Goal: Book appointment/travel/reservation

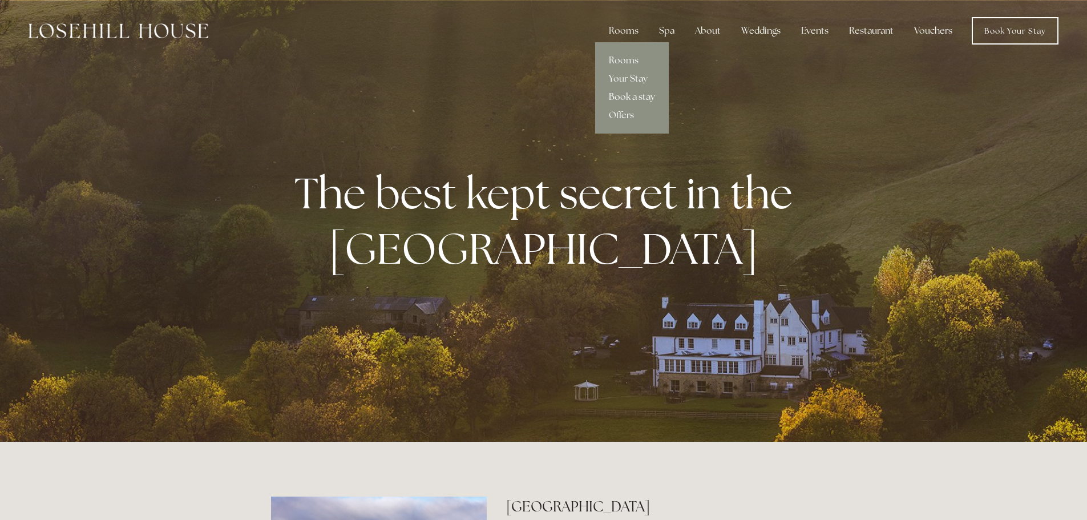
click at [625, 99] on link "Book a stay" at bounding box center [632, 97] width 74 height 18
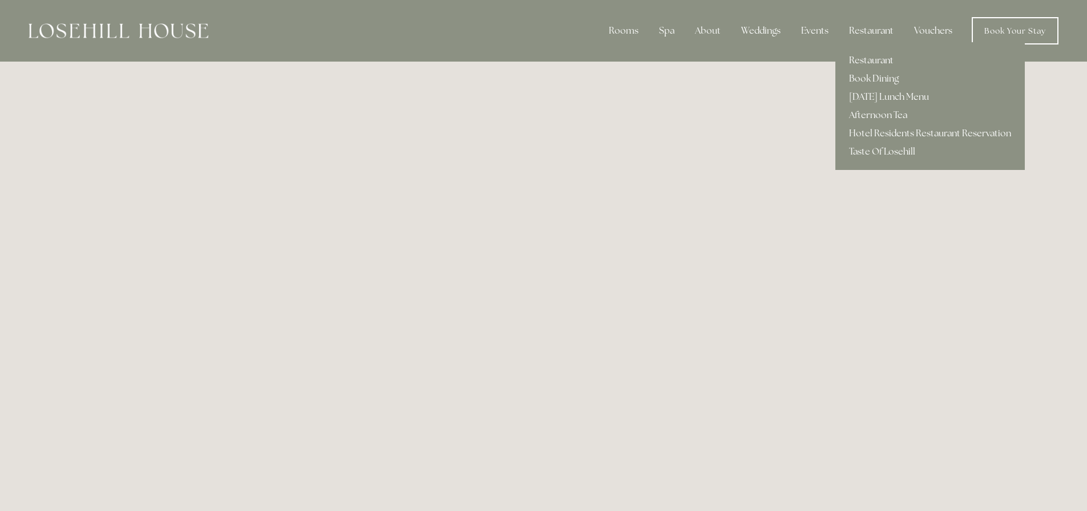
click at [862, 62] on link "Restaurant" at bounding box center [929, 60] width 189 height 18
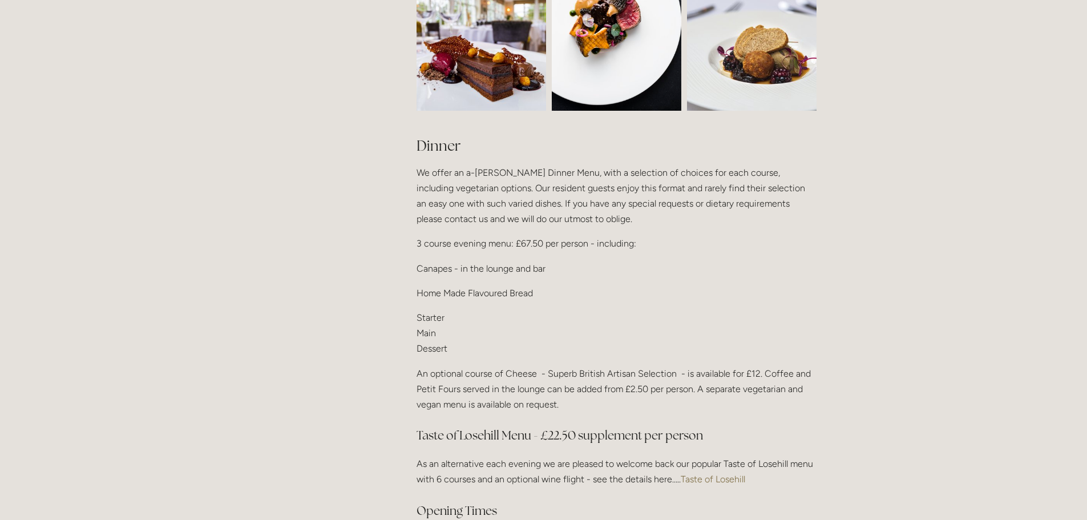
scroll to position [1312, 0]
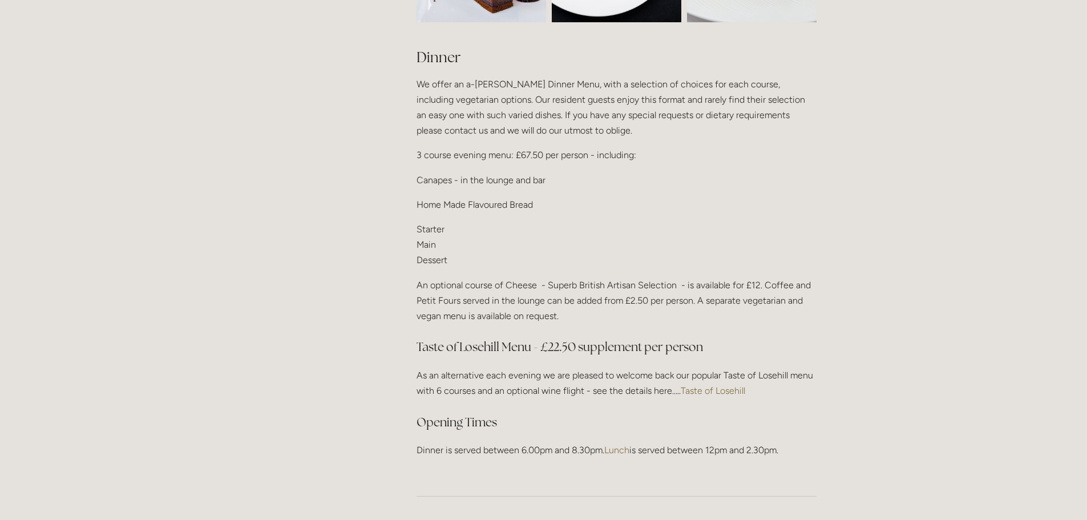
scroll to position [1369, 0]
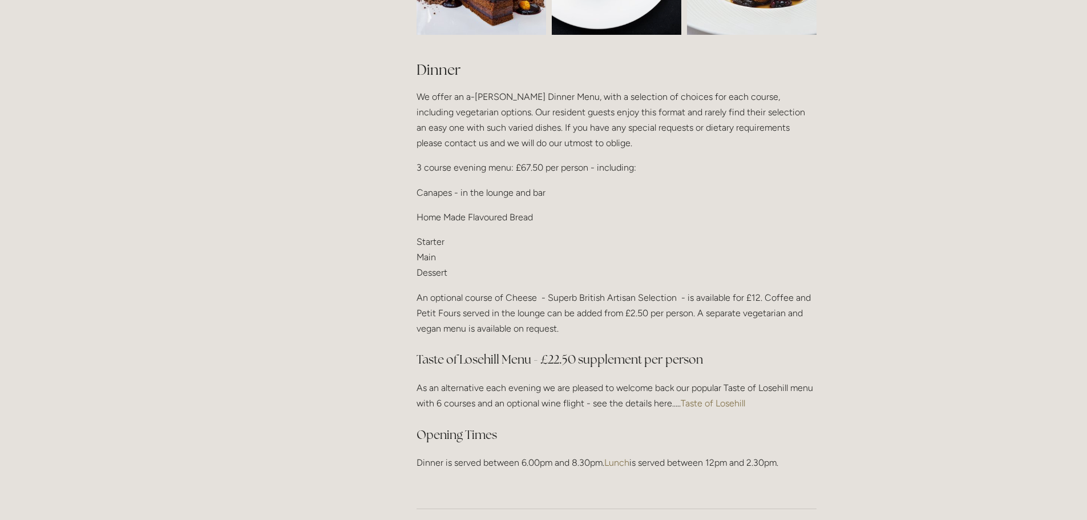
click at [526, 455] on p "Dinner is served between 6.00pm and 8.30pm. Lunch is served between 12pm and 2.…" at bounding box center [616, 462] width 400 height 15
drag, startPoint x: 438, startPoint y: 448, endPoint x: 605, endPoint y: 448, distance: 167.1
click at [605, 455] on p "Dinner is served between 6.00pm and 8.30pm. Lunch is served between 12pm and 2.…" at bounding box center [616, 462] width 400 height 15
click at [586, 455] on p "Dinner is served between 6.00pm and 8.30pm. Lunch is served between 12pm and 2.…" at bounding box center [616, 462] width 400 height 15
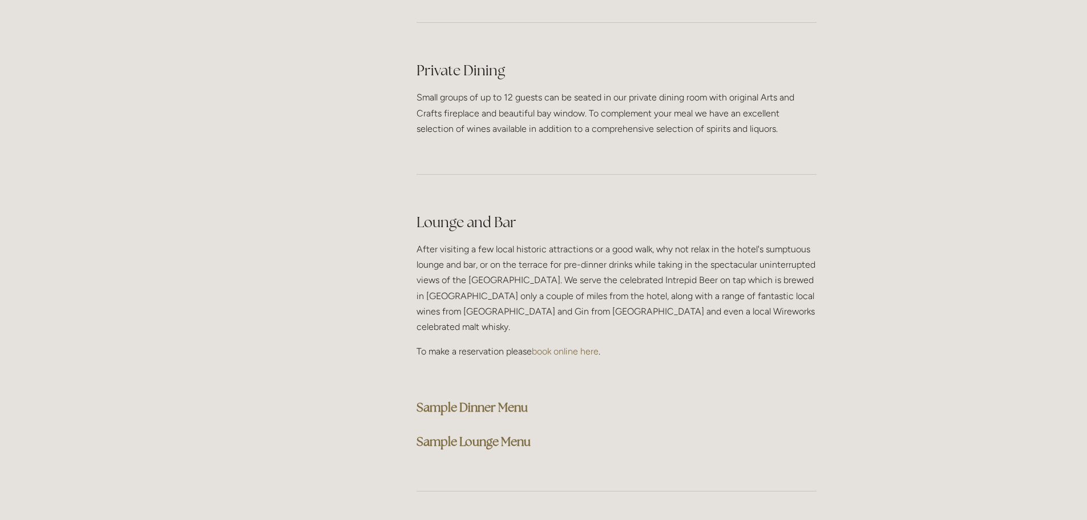
scroll to position [3793, 0]
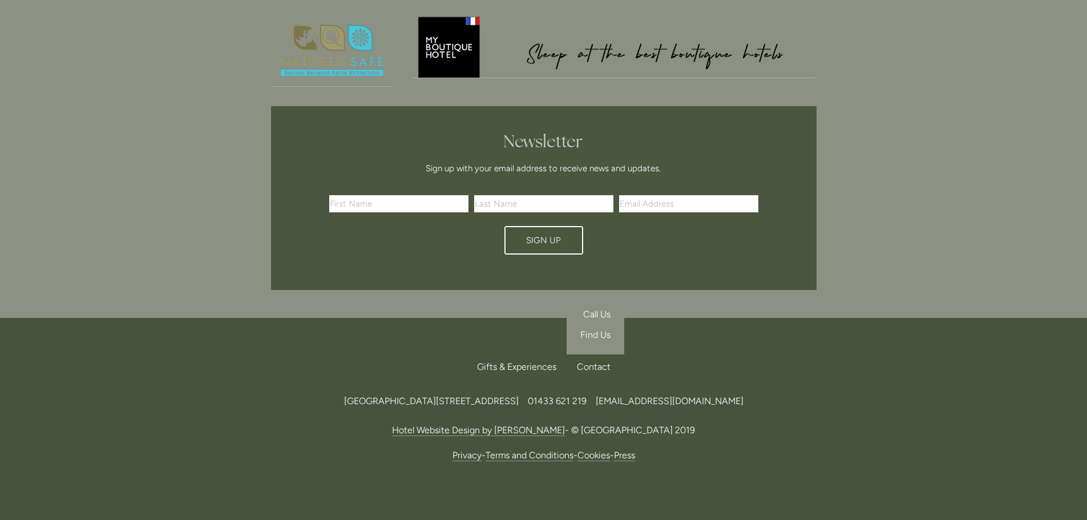
click at [596, 354] on div "Contact" at bounding box center [589, 366] width 43 height 25
click at [743, 395] on span "[EMAIL_ADDRESS][DOMAIN_NAME]" at bounding box center [669, 400] width 148 height 11
click at [902, 349] on footer "Back to Top Gifts & Experiences Contact Call Us Find Us Losehill House Hotel & …" at bounding box center [543, 437] width 1087 height 238
drag, startPoint x: 795, startPoint y: 350, endPoint x: 691, endPoint y: 360, distance: 104.4
click at [691, 393] on div "Losehill House Hotel & Spa, Losehill Lane, Edale Road, S33 6AF, United Kingdom …" at bounding box center [543, 400] width 545 height 15
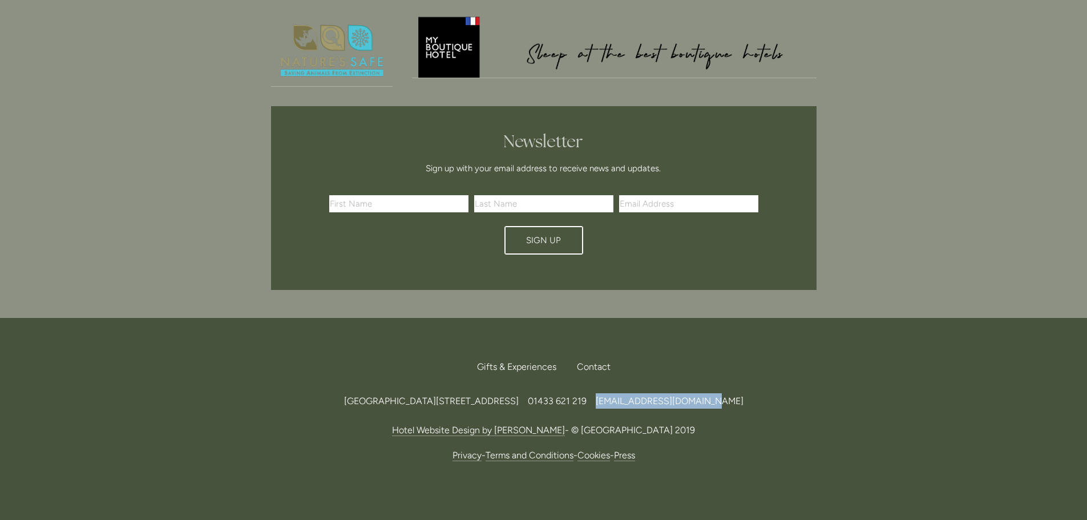
copy span "[EMAIL_ADDRESS][DOMAIN_NAME]"
click at [765, 428] on div "Back to Top Gifts & Experiences Contact Call Us Find Us Losehill House Hotel & …" at bounding box center [544, 408] width 582 height 181
click at [890, 266] on div "Losehill House Hotel & Spa, Losehill Lane, Edale Road, S33 6AF 01433 621 219 in…" at bounding box center [543, 101] width 1087 height 433
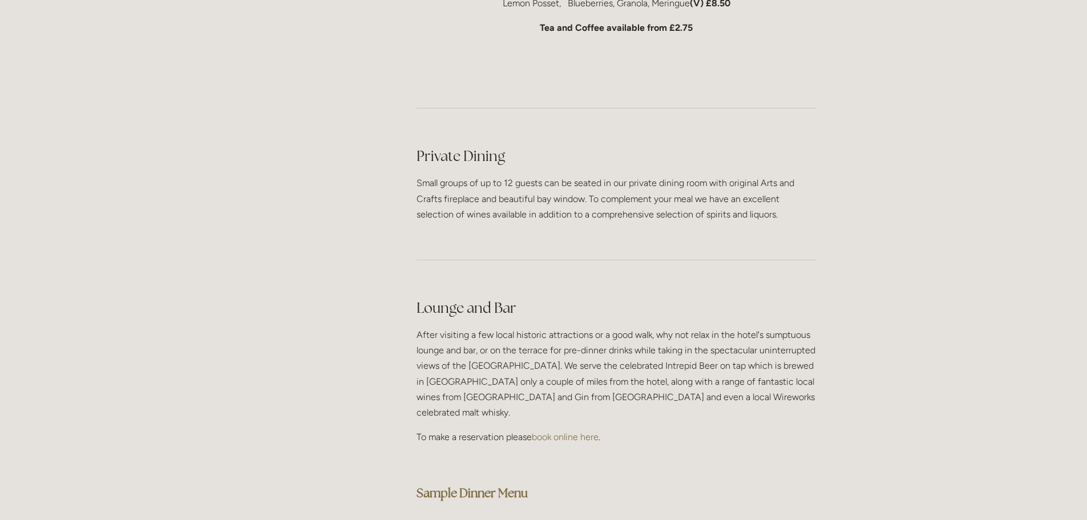
scroll to position [2766, 0]
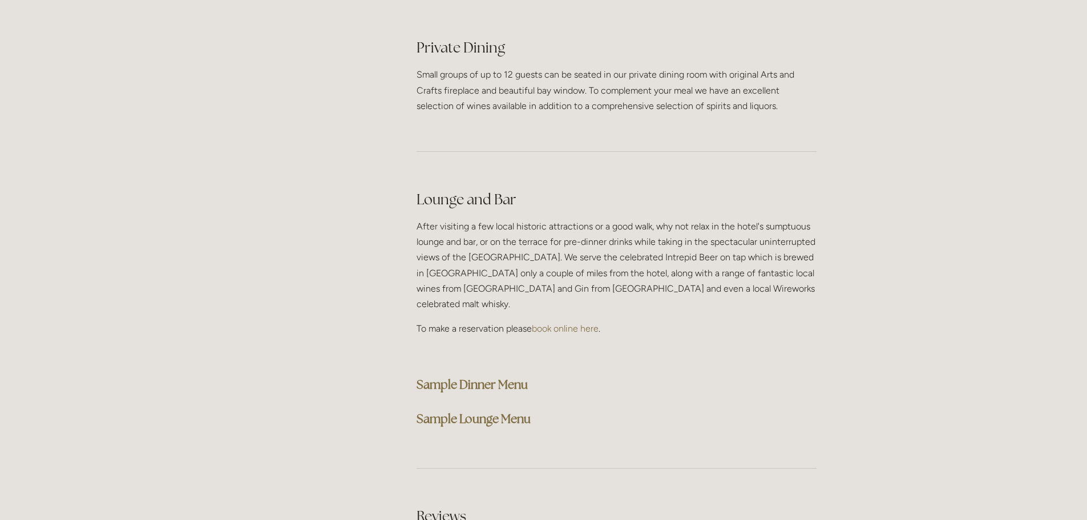
click at [504, 376] on strong "Sample Dinner Menu" at bounding box center [471, 383] width 111 height 15
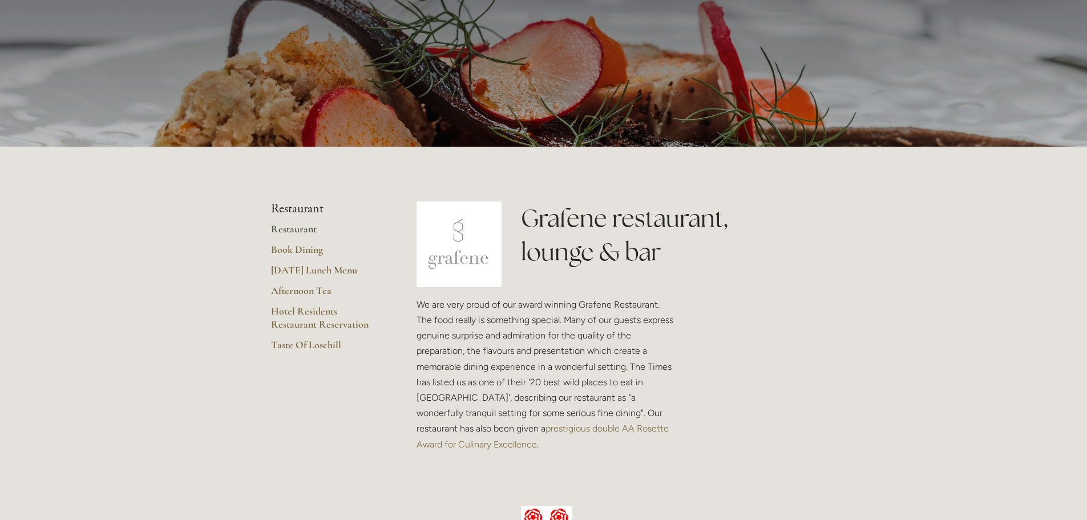
scroll to position [86, 0]
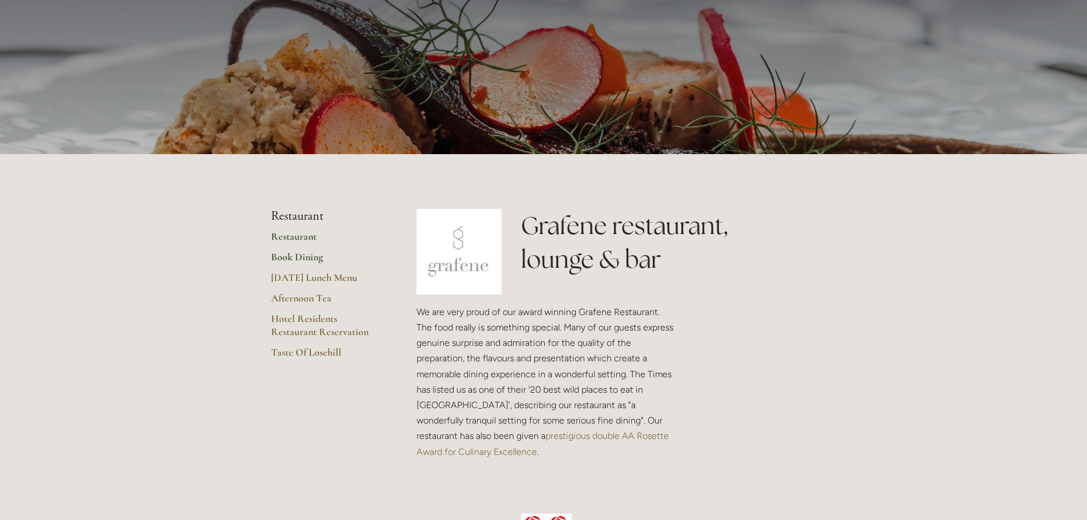
click at [286, 254] on link "Book Dining" at bounding box center [325, 260] width 109 height 21
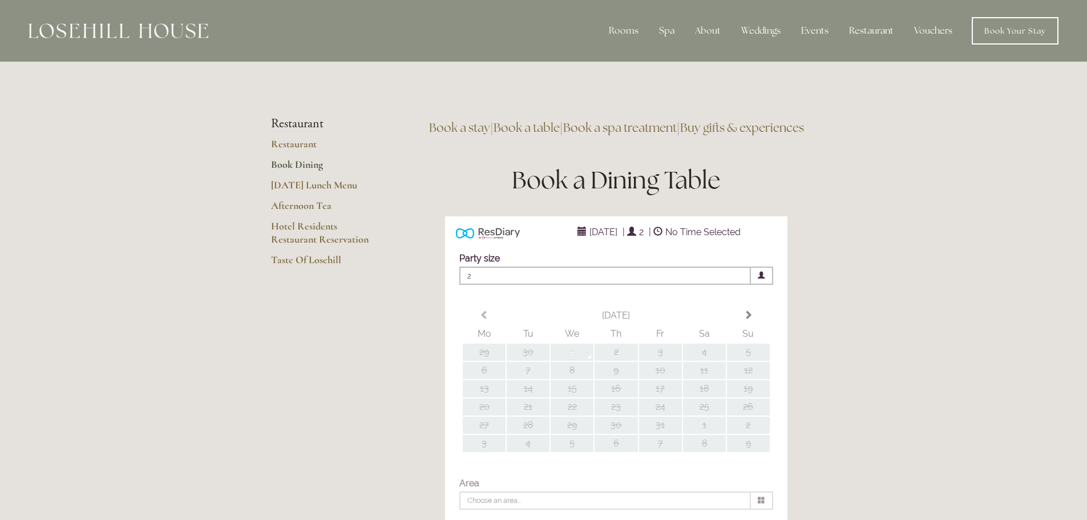
type input "Any Area"
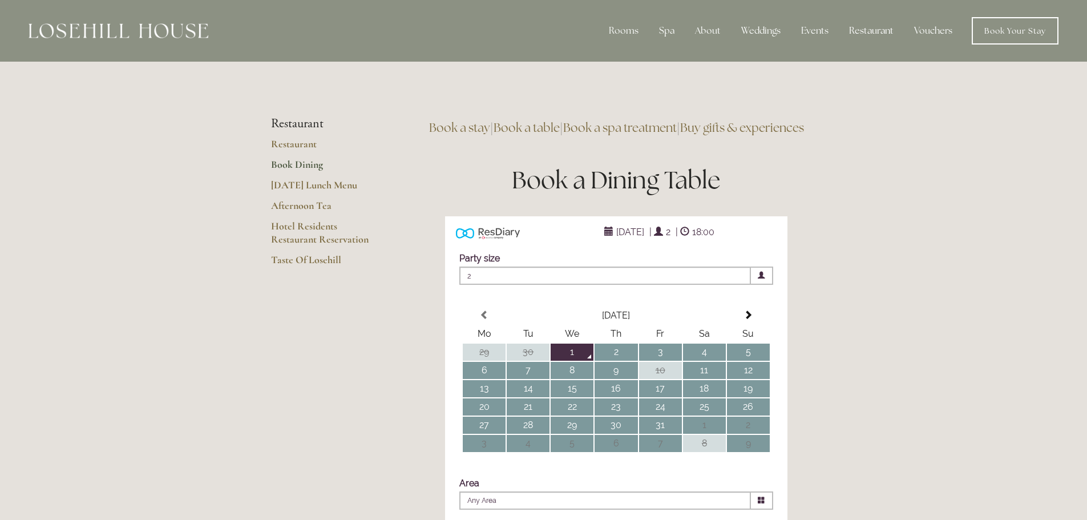
click at [629, 125] on link "Book a spa treatment" at bounding box center [620, 127] width 114 height 15
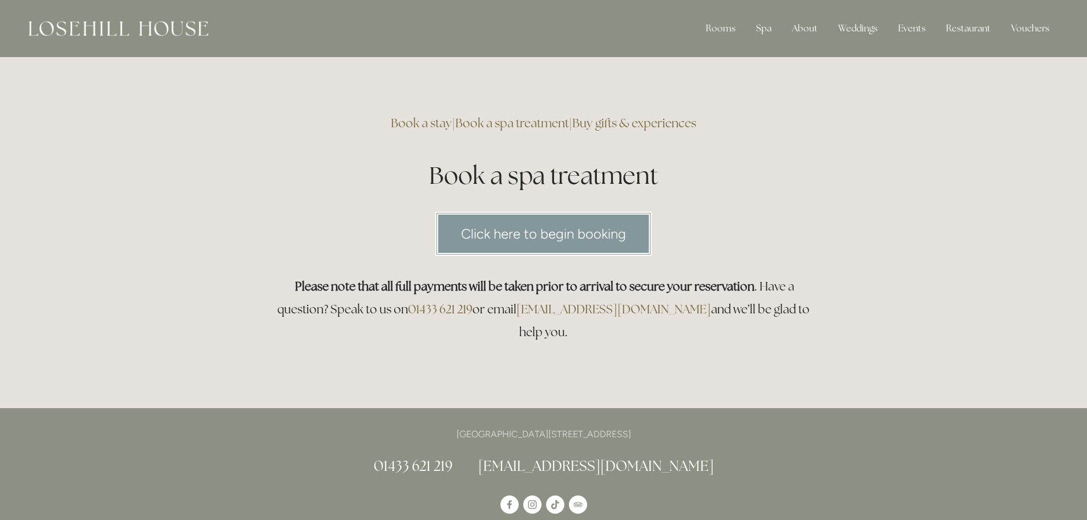
click at [522, 243] on link "Click here to begin booking" at bounding box center [543, 234] width 216 height 44
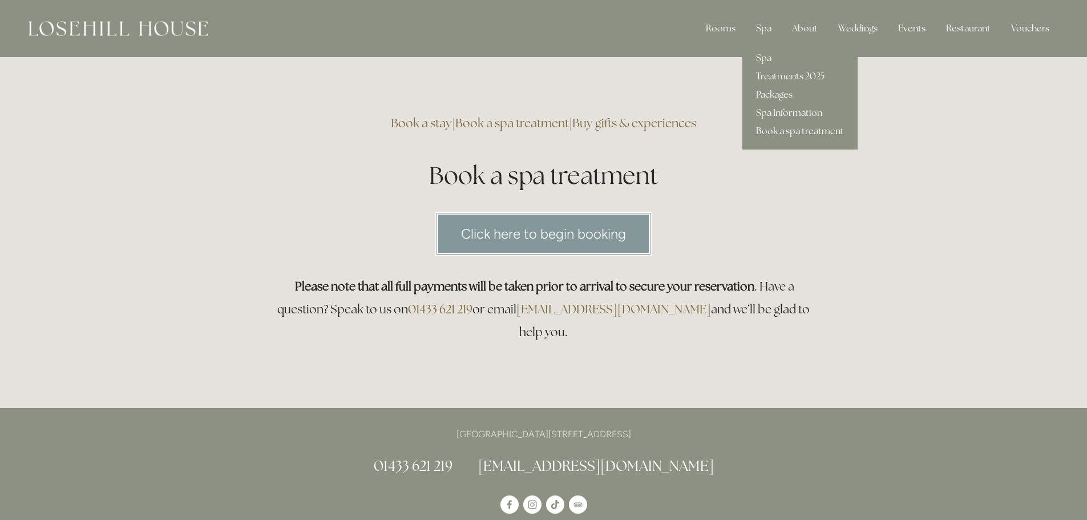
click at [771, 58] on link "Spa" at bounding box center [799, 58] width 115 height 18
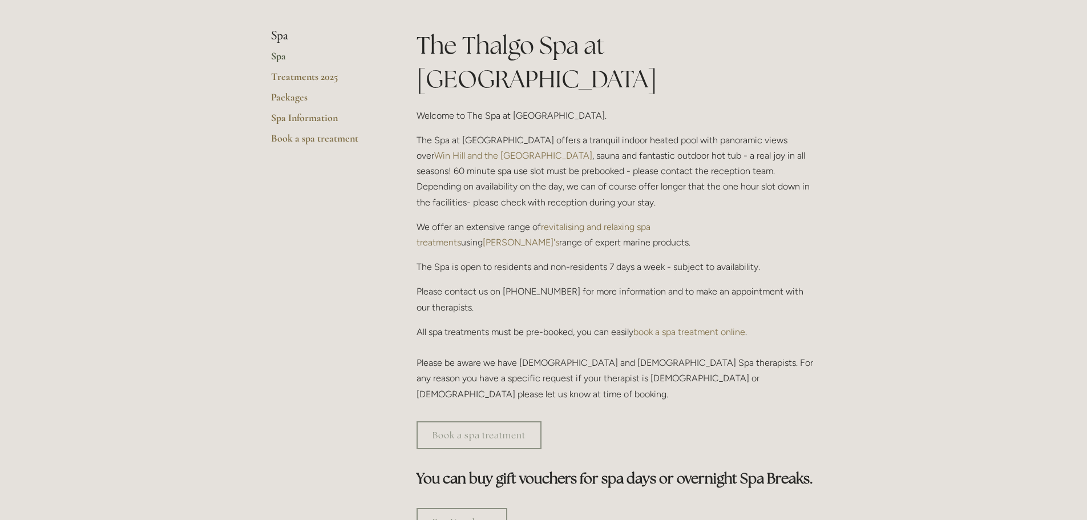
scroll to position [114, 0]
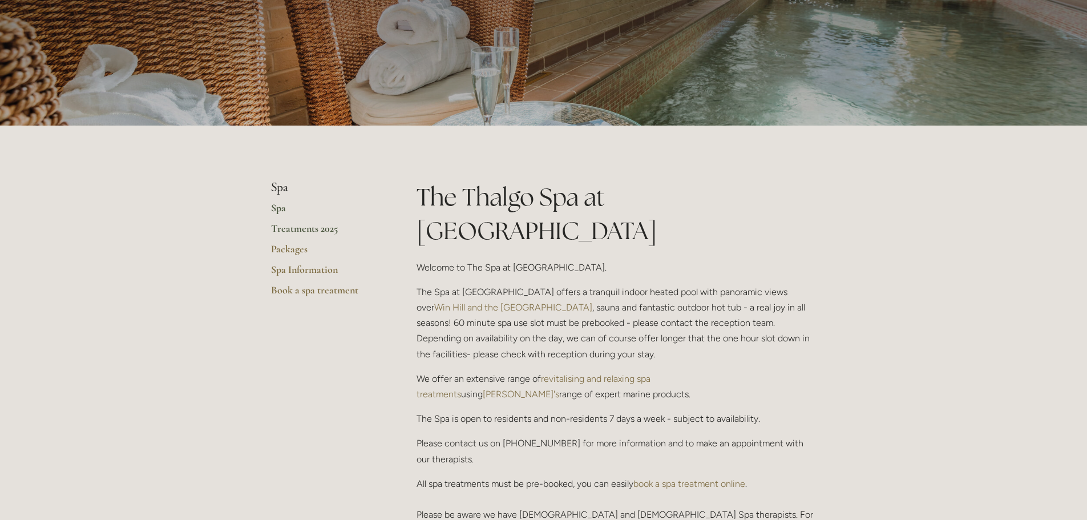
click at [314, 226] on link "Treatments 2025" at bounding box center [325, 232] width 109 height 21
